Goal: Transaction & Acquisition: Purchase product/service

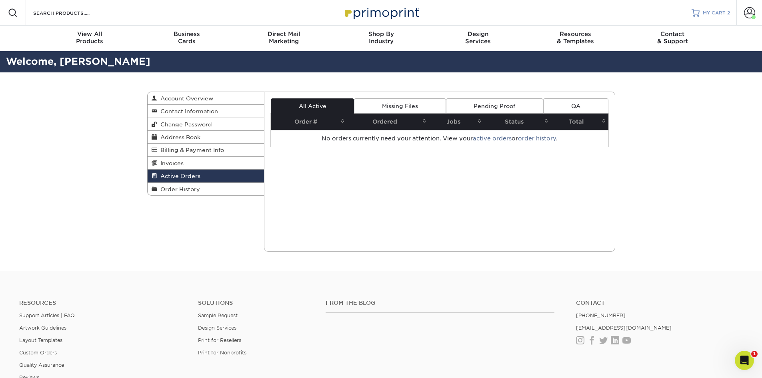
click at [712, 10] on span "MY CART" at bounding box center [714, 13] width 23 height 7
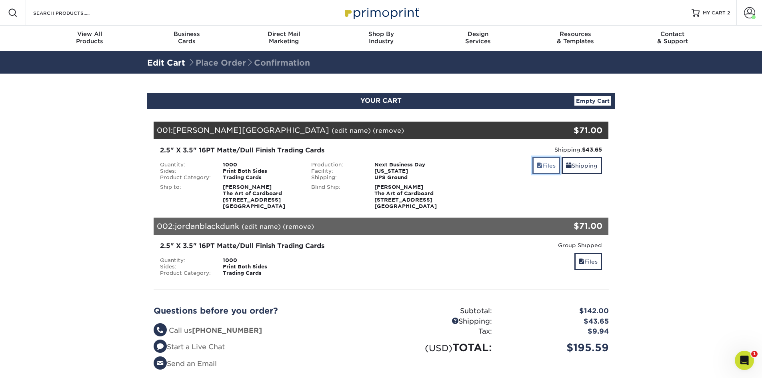
click at [544, 167] on link "Files" at bounding box center [546, 165] width 28 height 17
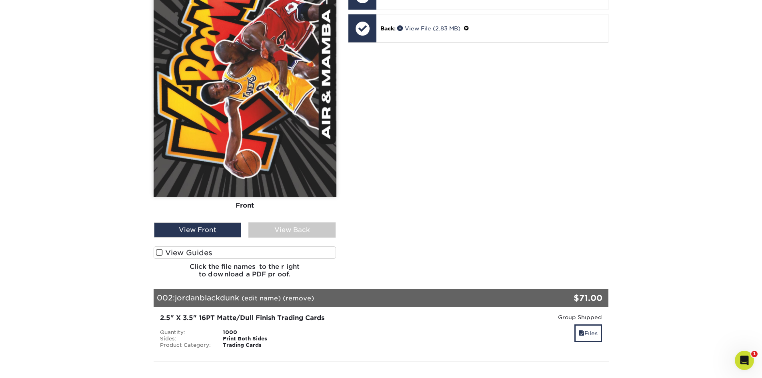
scroll to position [400, 0]
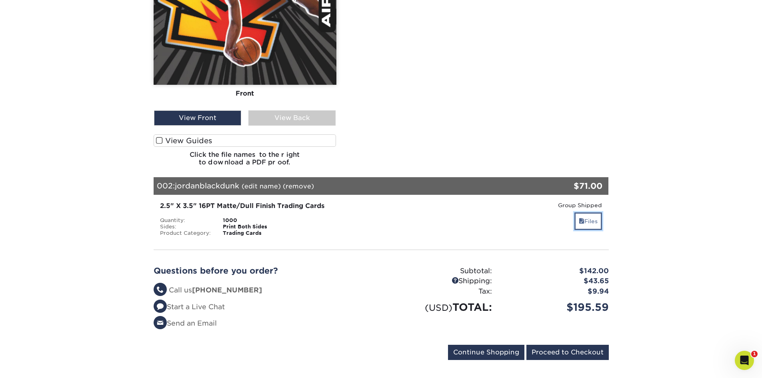
click at [592, 220] on link "Files" at bounding box center [588, 220] width 28 height 17
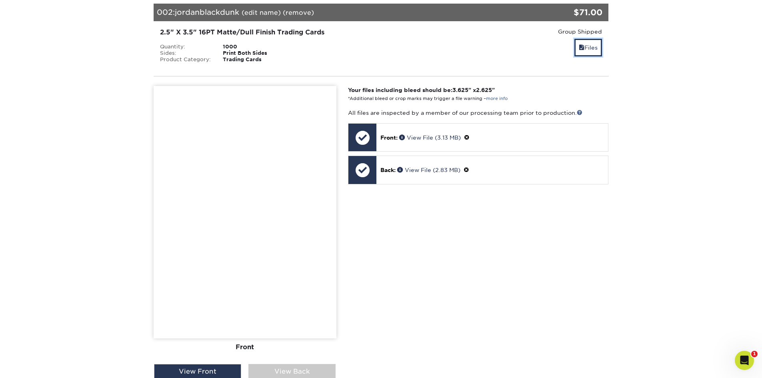
scroll to position [560, 0]
